Goal: Check status: Check status

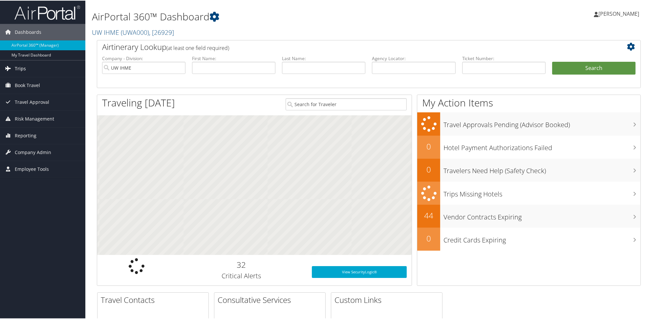
click at [18, 68] on span "Trips" at bounding box center [20, 68] width 11 height 16
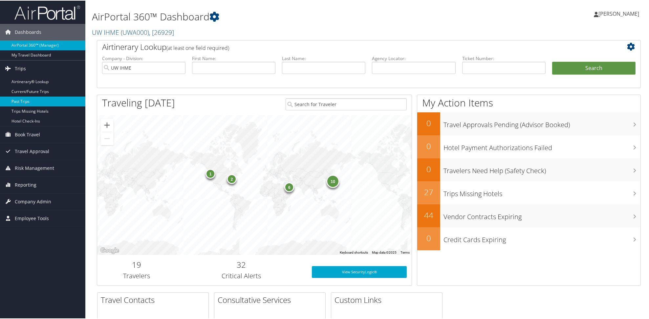
click at [21, 100] on link "Past Trips" at bounding box center [42, 101] width 85 height 10
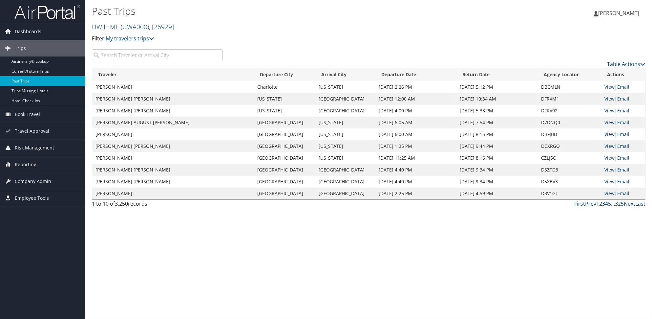
click at [168, 61] on input "search" at bounding box center [157, 55] width 131 height 12
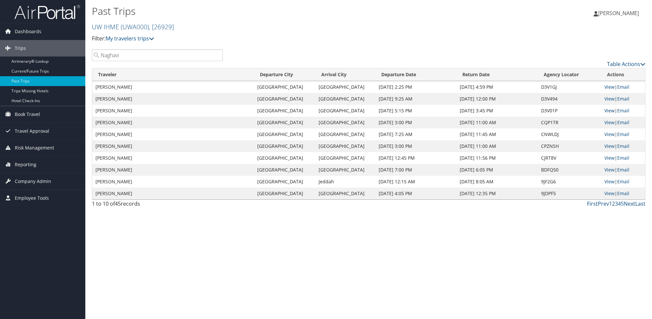
type input "Naghavi"
click at [607, 114] on link "View" at bounding box center [610, 110] width 10 height 6
click at [605, 102] on link "View" at bounding box center [610, 99] width 10 height 6
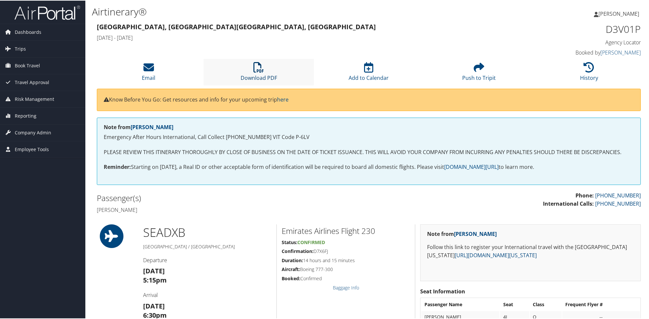
click at [259, 72] on icon at bounding box center [258, 66] width 11 height 11
click at [338, 8] on h1 "Airtinerary®" at bounding box center [276, 11] width 369 height 14
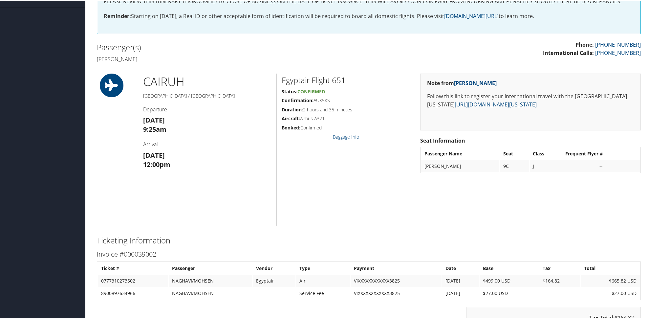
scroll to position [52, 0]
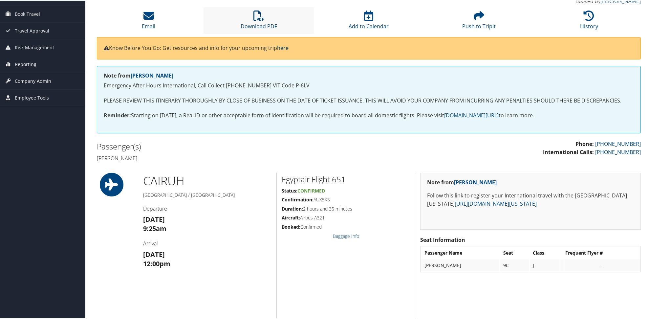
click at [257, 20] on icon at bounding box center [258, 15] width 11 height 11
